Goal: Task Accomplishment & Management: Use online tool/utility

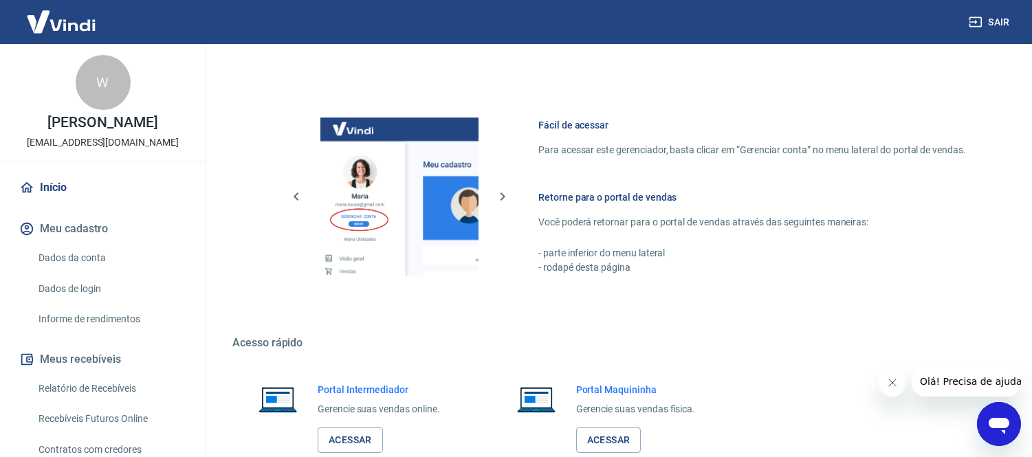
scroll to position [628, 0]
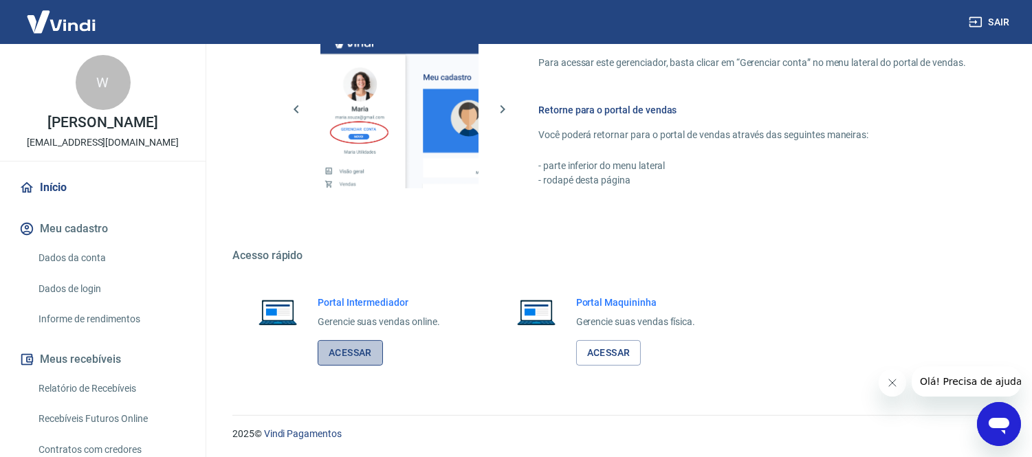
click at [367, 351] on link "Acessar" at bounding box center [350, 352] width 65 height 25
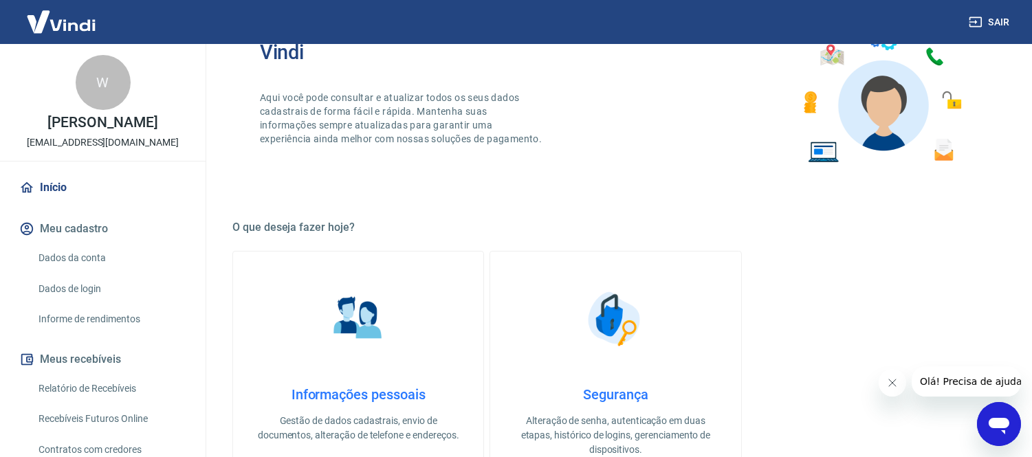
scroll to position [0, 0]
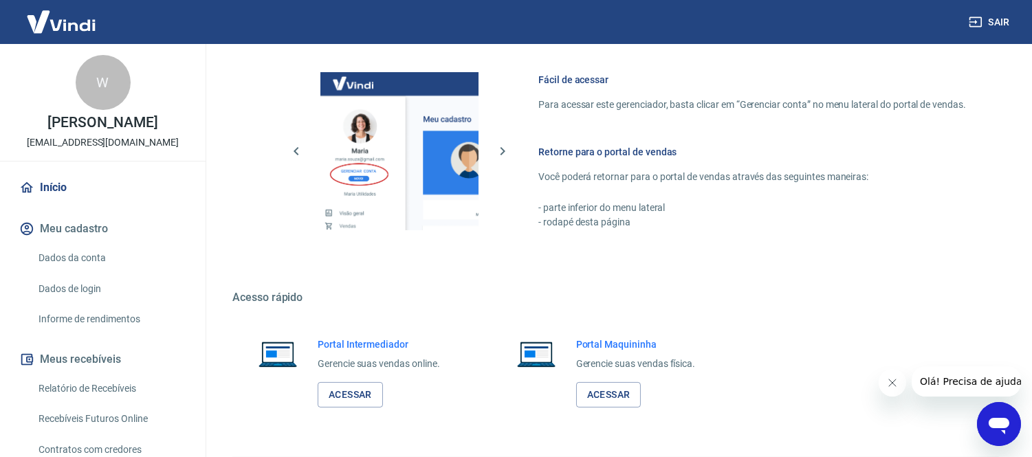
scroll to position [628, 0]
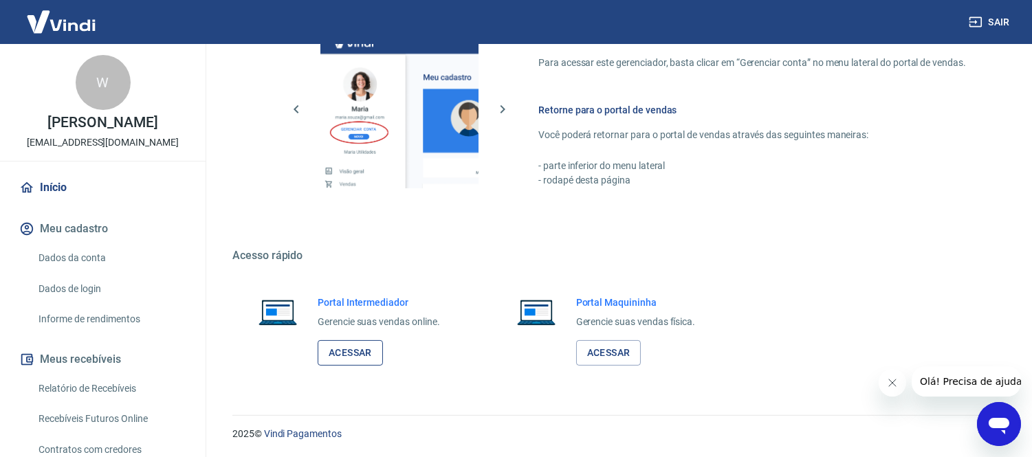
click at [351, 340] on link "Acessar" at bounding box center [350, 352] width 65 height 25
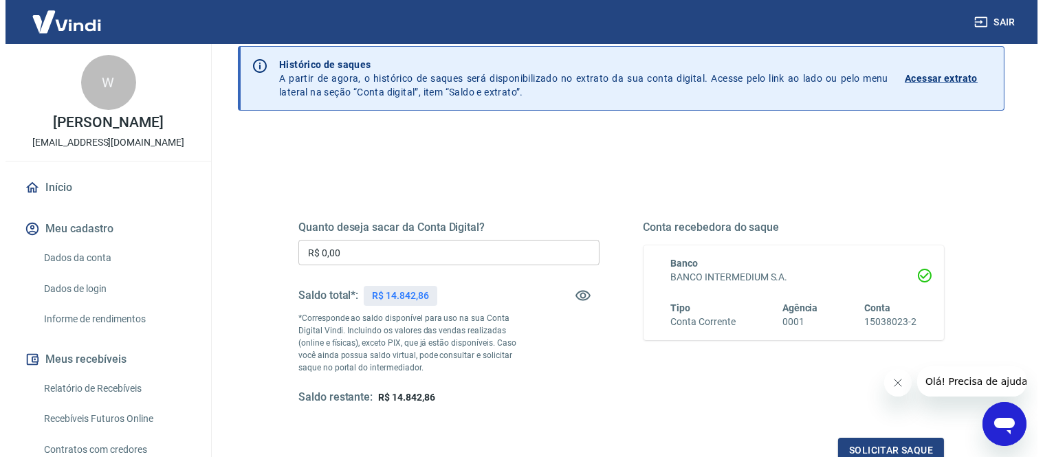
scroll to position [153, 0]
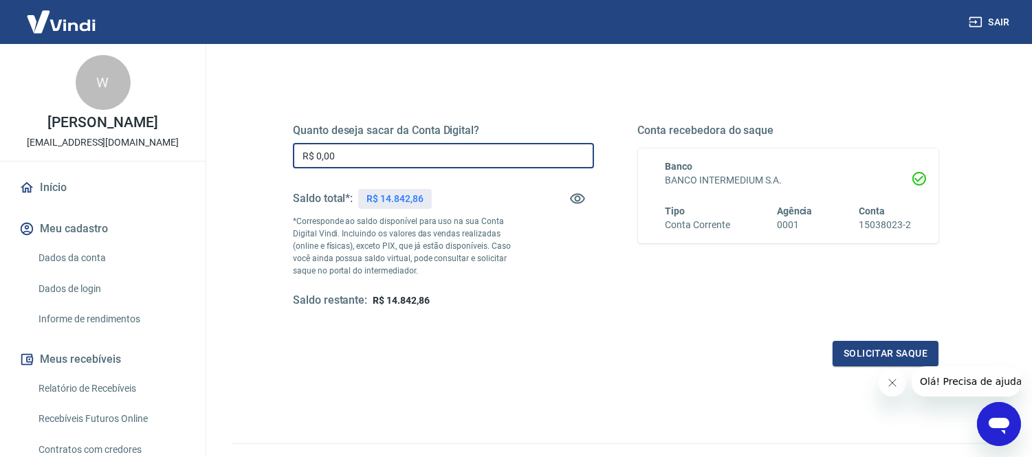
click at [355, 149] on input "R$ 0,00" at bounding box center [443, 155] width 301 height 25
type input "R$ 14.842,86"
click at [592, 310] on div "Quanto deseja sacar da Conta Digital? R$ 14.842,86 ​ Saldo total*: R$ 14.842,86…" at bounding box center [615, 229] width 645 height 276
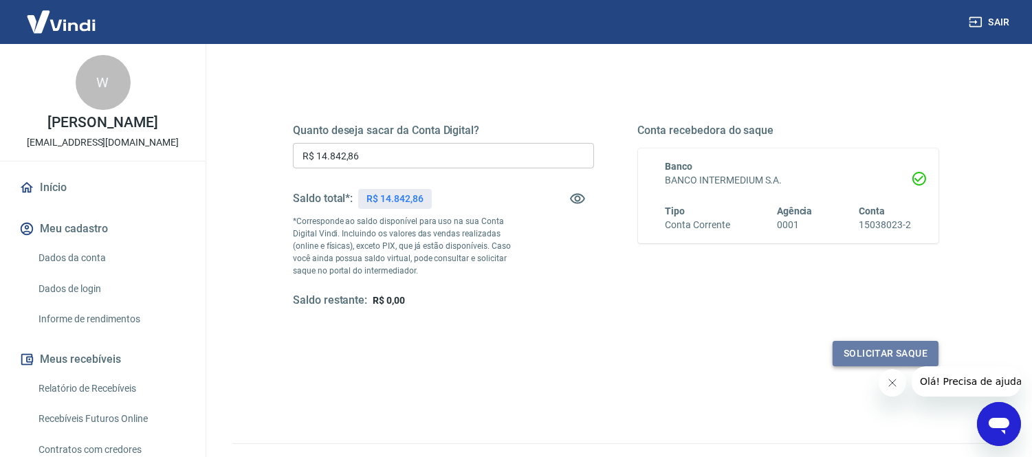
click at [865, 352] on button "Solicitar saque" at bounding box center [885, 353] width 106 height 25
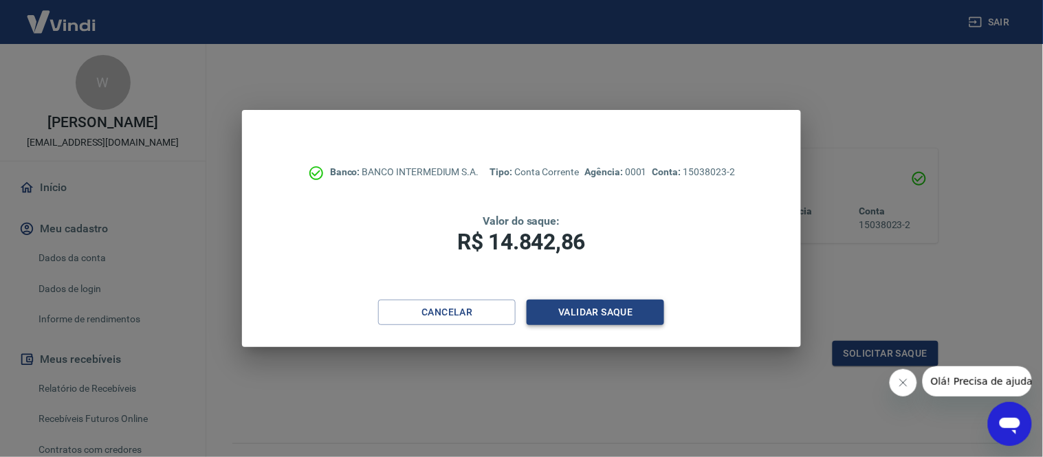
click at [586, 313] on button "Validar saque" at bounding box center [595, 312] width 137 height 25
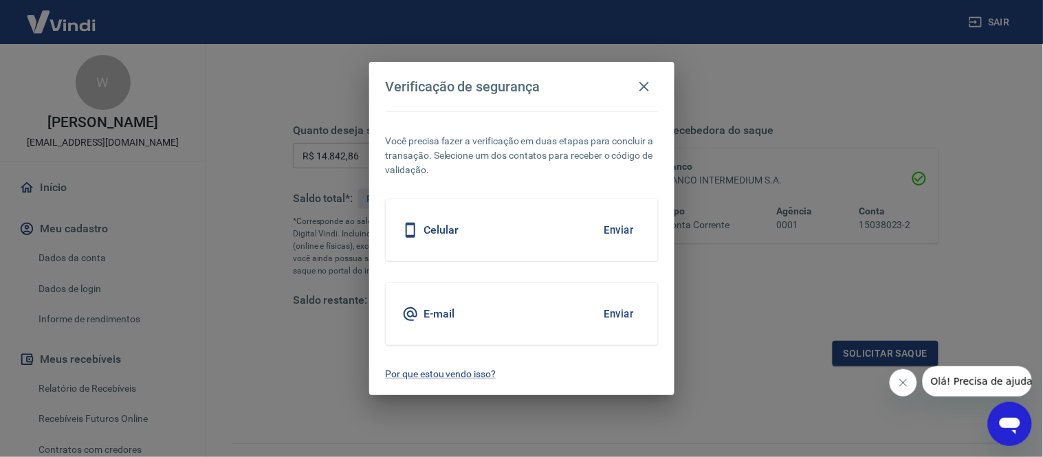
click at [619, 225] on button "Enviar" at bounding box center [619, 230] width 45 height 29
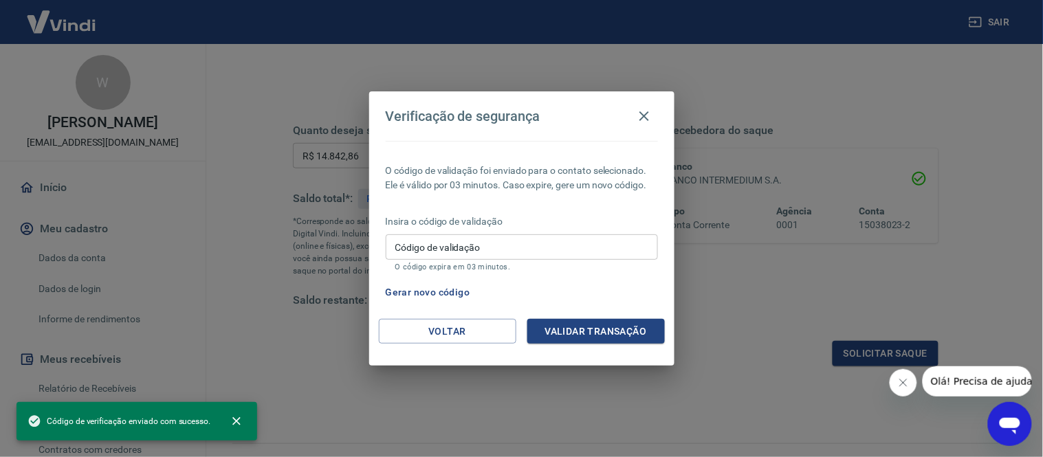
drag, startPoint x: 475, startPoint y: 267, endPoint x: 486, endPoint y: 244, distance: 25.2
click at [478, 266] on p "O código expira em 03 minutos." at bounding box center [521, 267] width 253 height 9
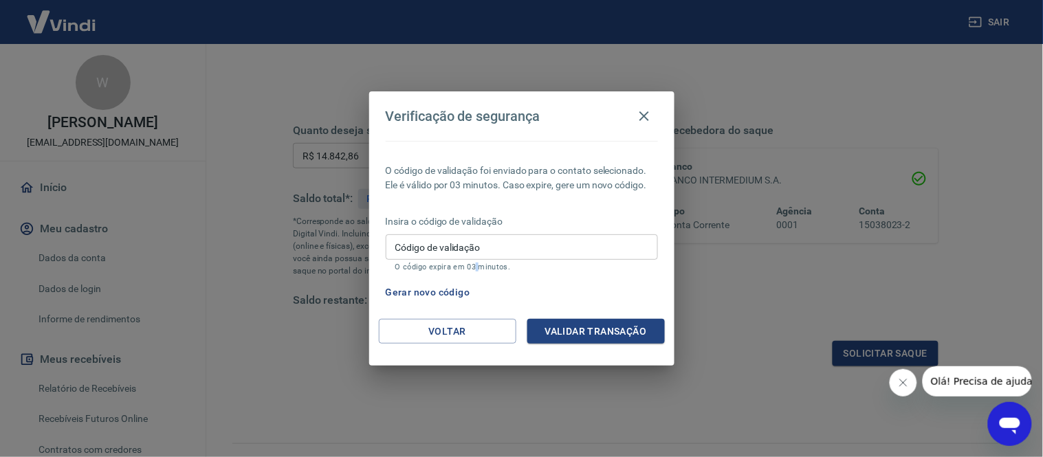
click at [486, 243] on input "Código de validação" at bounding box center [522, 246] width 272 height 25
drag, startPoint x: 520, startPoint y: 245, endPoint x: 511, endPoint y: 248, distance: 9.6
click at [520, 245] on input "Código de validação" at bounding box center [522, 246] width 272 height 25
click at [407, 275] on div "O código de validação foi enviado para o contato selecionado. Ele é válido por …" at bounding box center [521, 230] width 305 height 178
click at [426, 291] on button "Gerar novo código" at bounding box center [428, 292] width 96 height 25
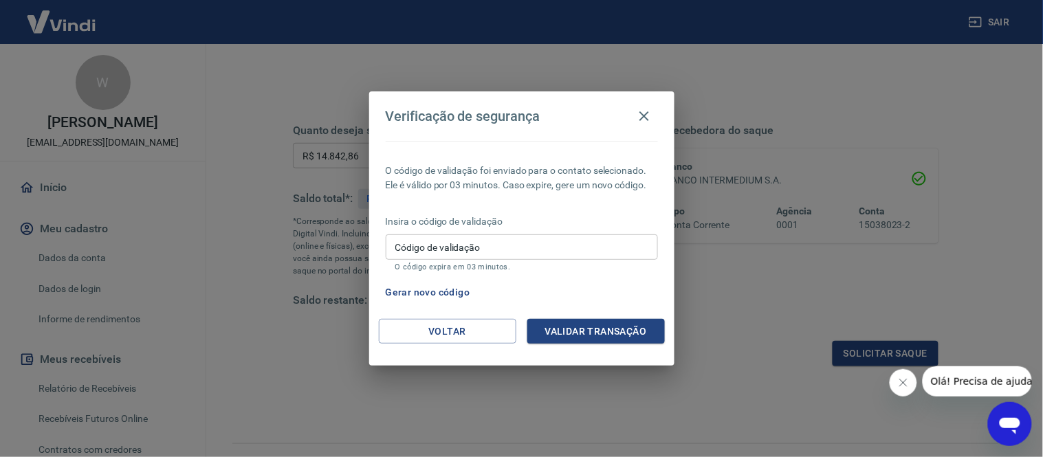
click at [503, 250] on input "Código de validação" at bounding box center [522, 246] width 272 height 25
click at [507, 229] on div "Insira o código de validação Código de validação Código de validação O código e…" at bounding box center [522, 244] width 272 height 60
click at [440, 339] on button "Voltar" at bounding box center [447, 331] width 137 height 25
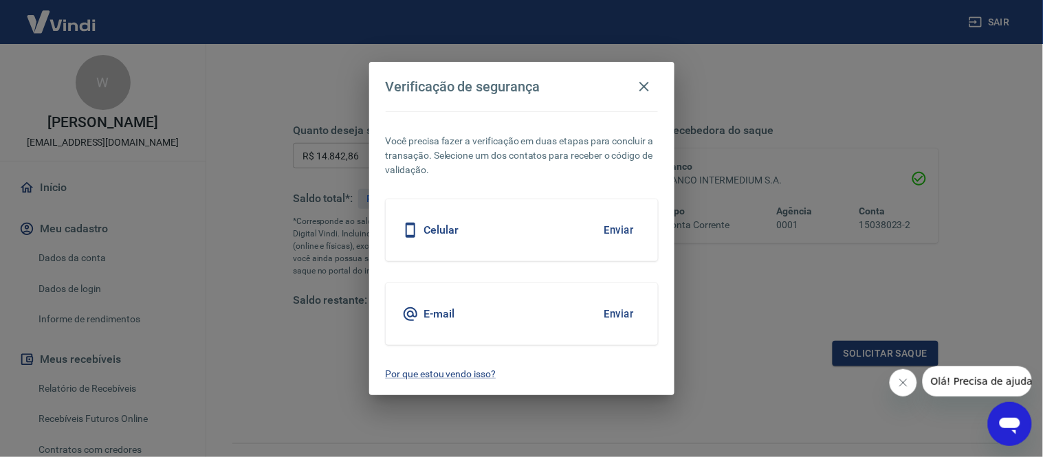
click at [615, 317] on button "Enviar" at bounding box center [619, 314] width 45 height 29
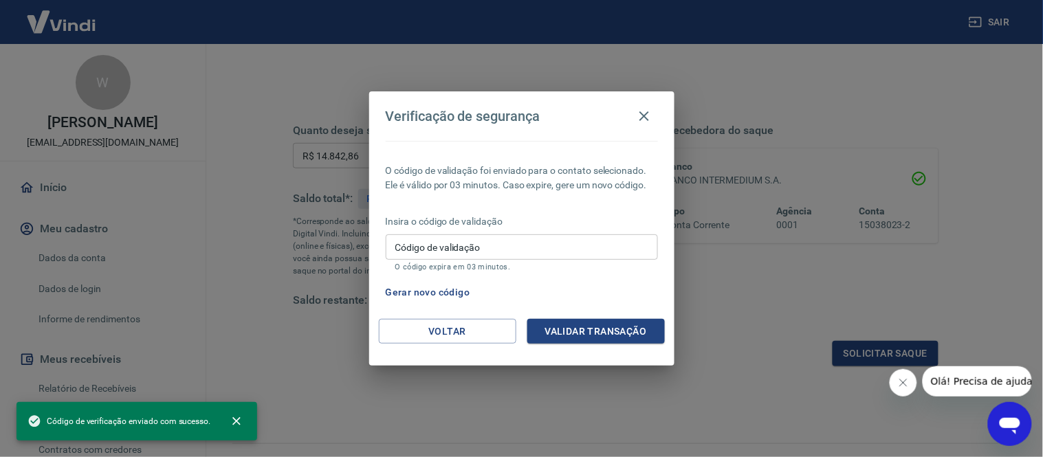
click at [477, 245] on input "Código de validação" at bounding box center [522, 246] width 272 height 25
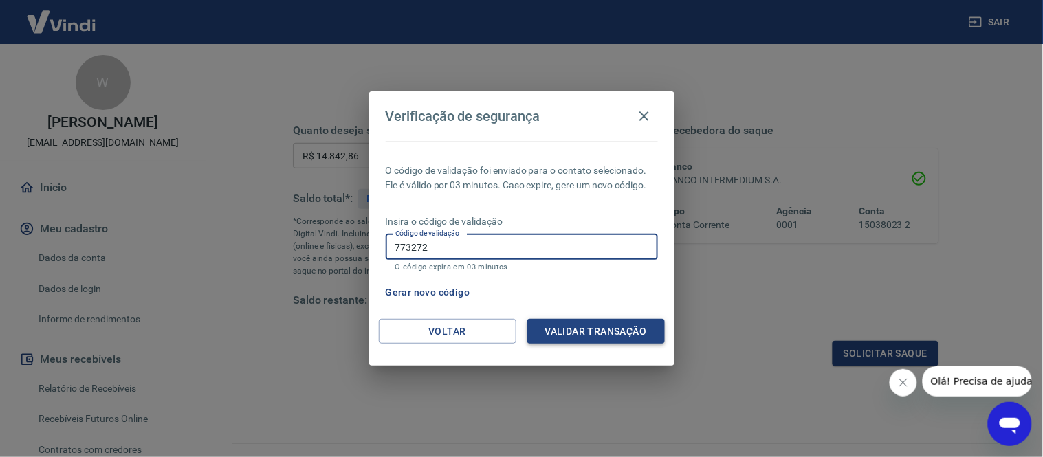
type input "773272"
click at [564, 326] on button "Validar transação" at bounding box center [595, 331] width 137 height 25
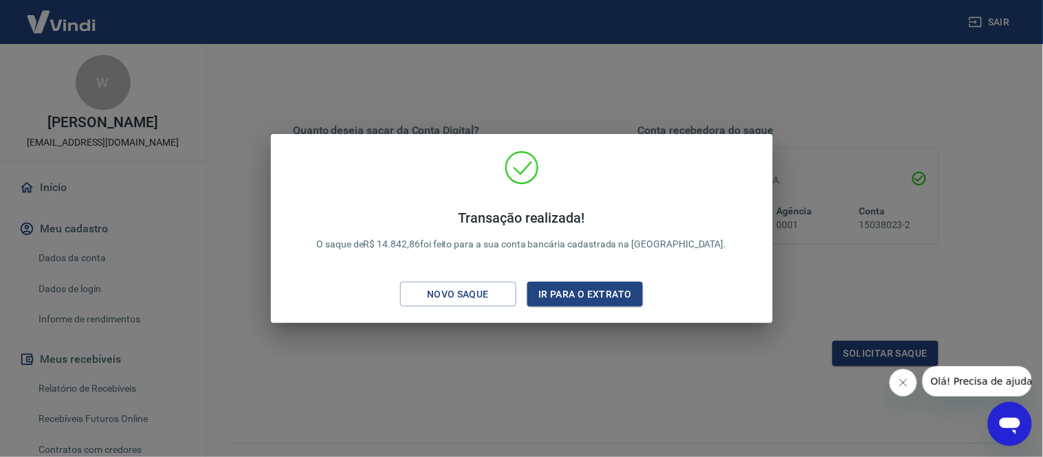
drag, startPoint x: 562, startPoint y: 76, endPoint x: 722, endPoint y: 3, distance: 175.3
click at [564, 76] on div "Transação realizada! O saque de R$ 14.842,86 foi feito para a sua conta bancári…" at bounding box center [521, 228] width 1043 height 457
